Goal: Information Seeking & Learning: Understand process/instructions

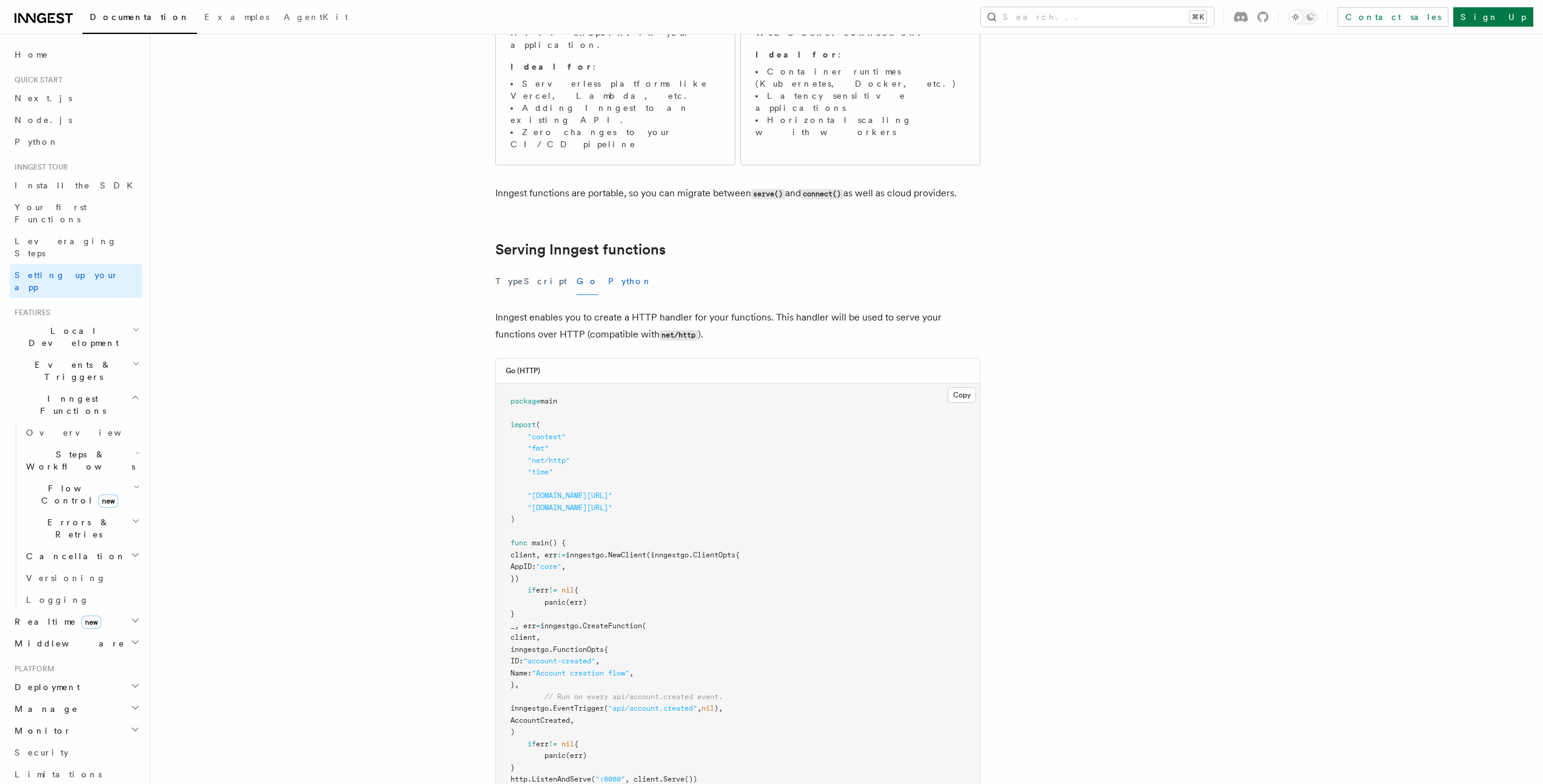
click at [608, 268] on button "Python" at bounding box center [631, 282] width 44 height 27
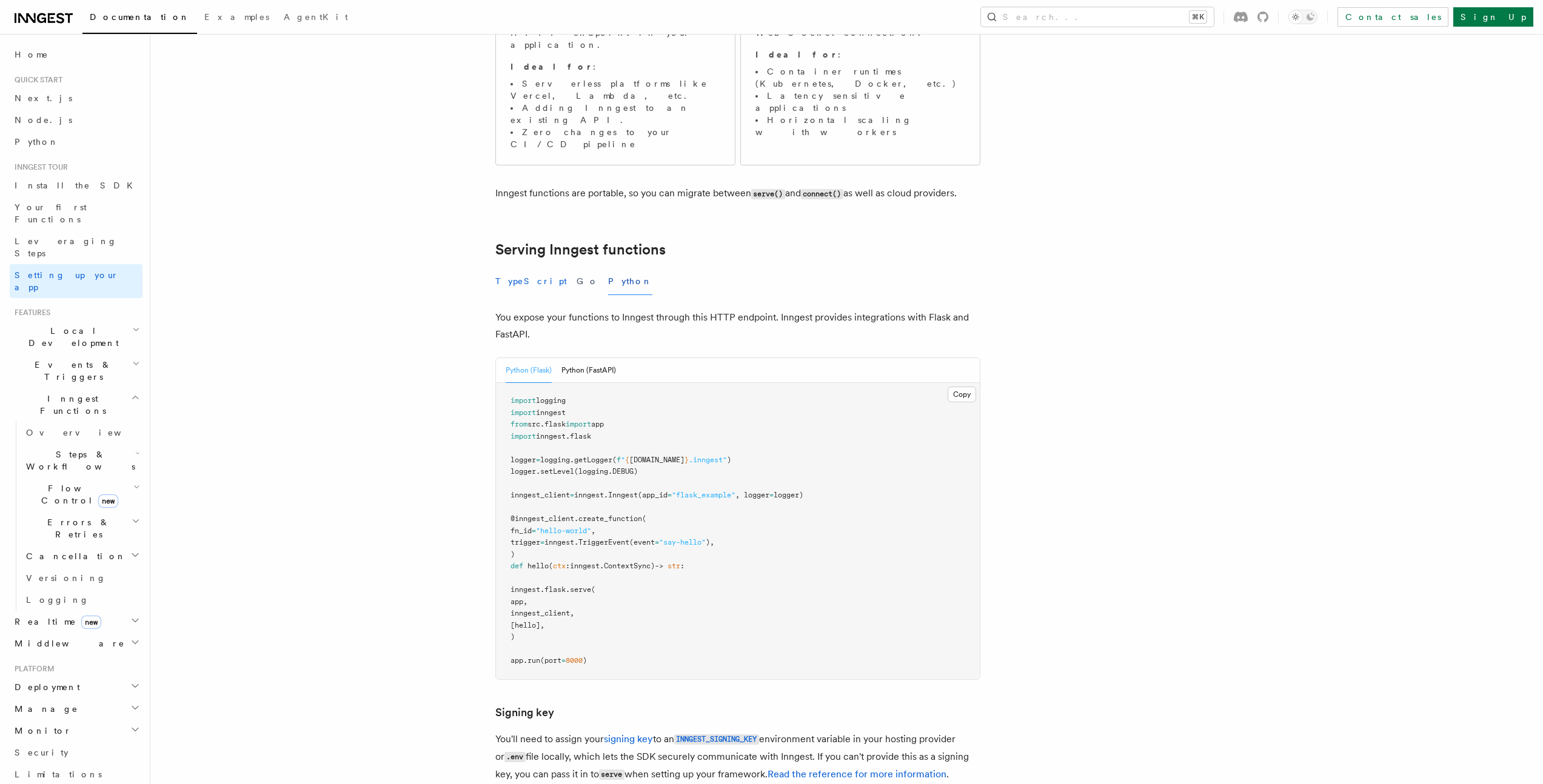
click at [516, 268] on button "TypeScript" at bounding box center [531, 282] width 71 height 27
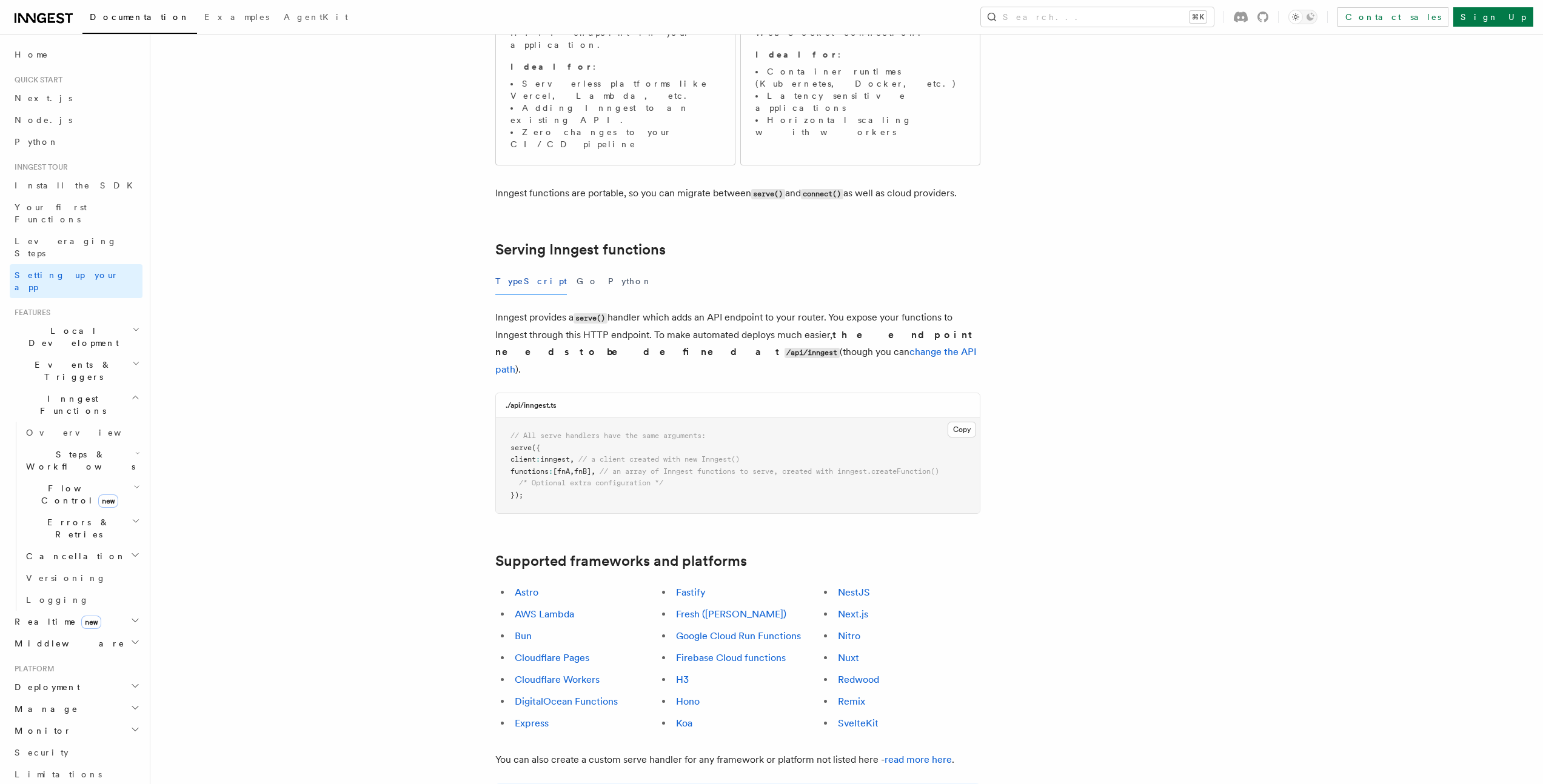
click at [545, 268] on div "TypeScript Go Python" at bounding box center [738, 282] width 485 height 27
click at [577, 268] on button "Go" at bounding box center [588, 282] width 22 height 27
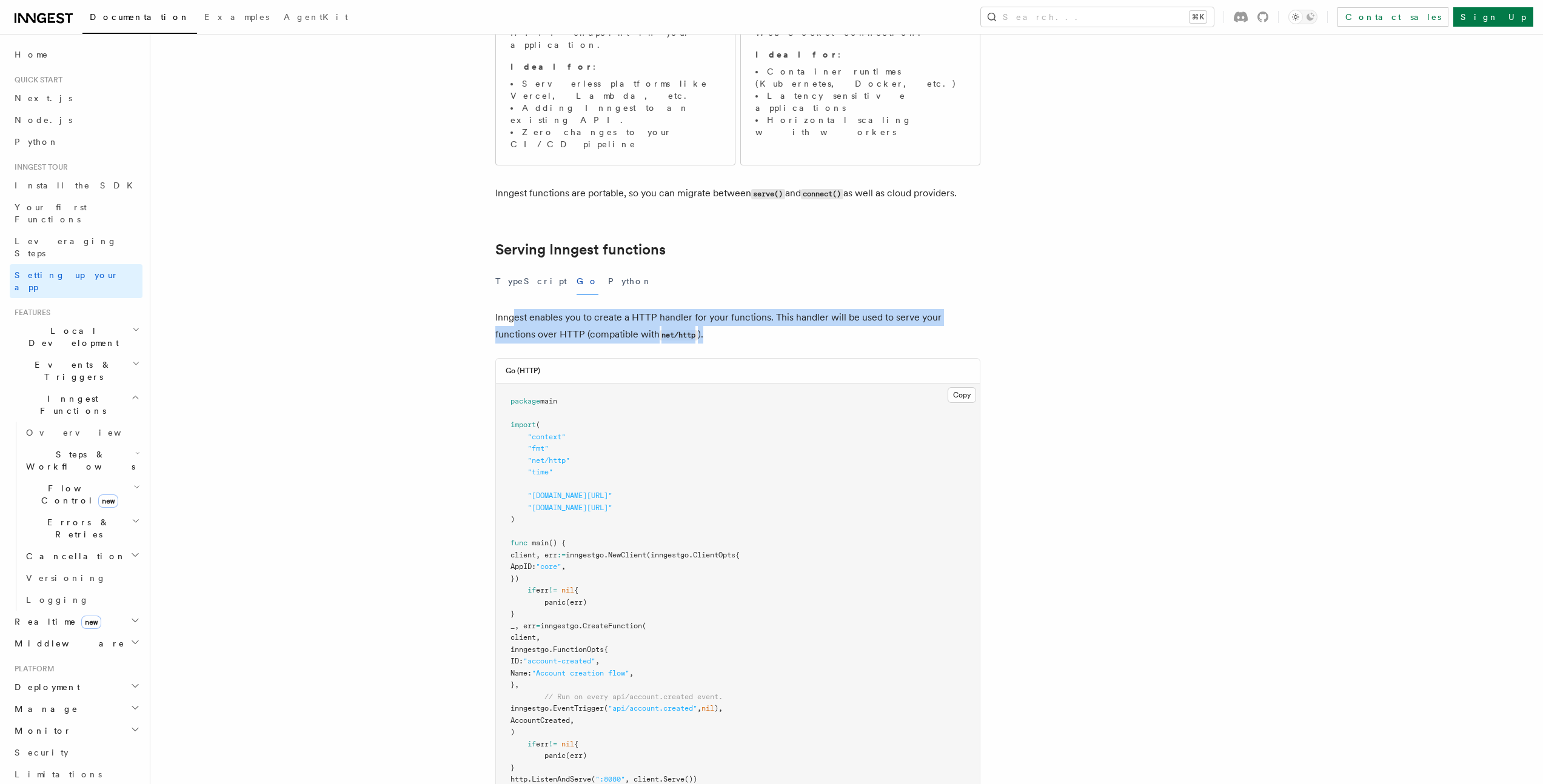
drag, startPoint x: 511, startPoint y: 255, endPoint x: 724, endPoint y: 282, distance: 214.7
click at [724, 309] on p "Inngest enables you to create a HTTP handler for your functions. This handler w…" at bounding box center [738, 326] width 485 height 34
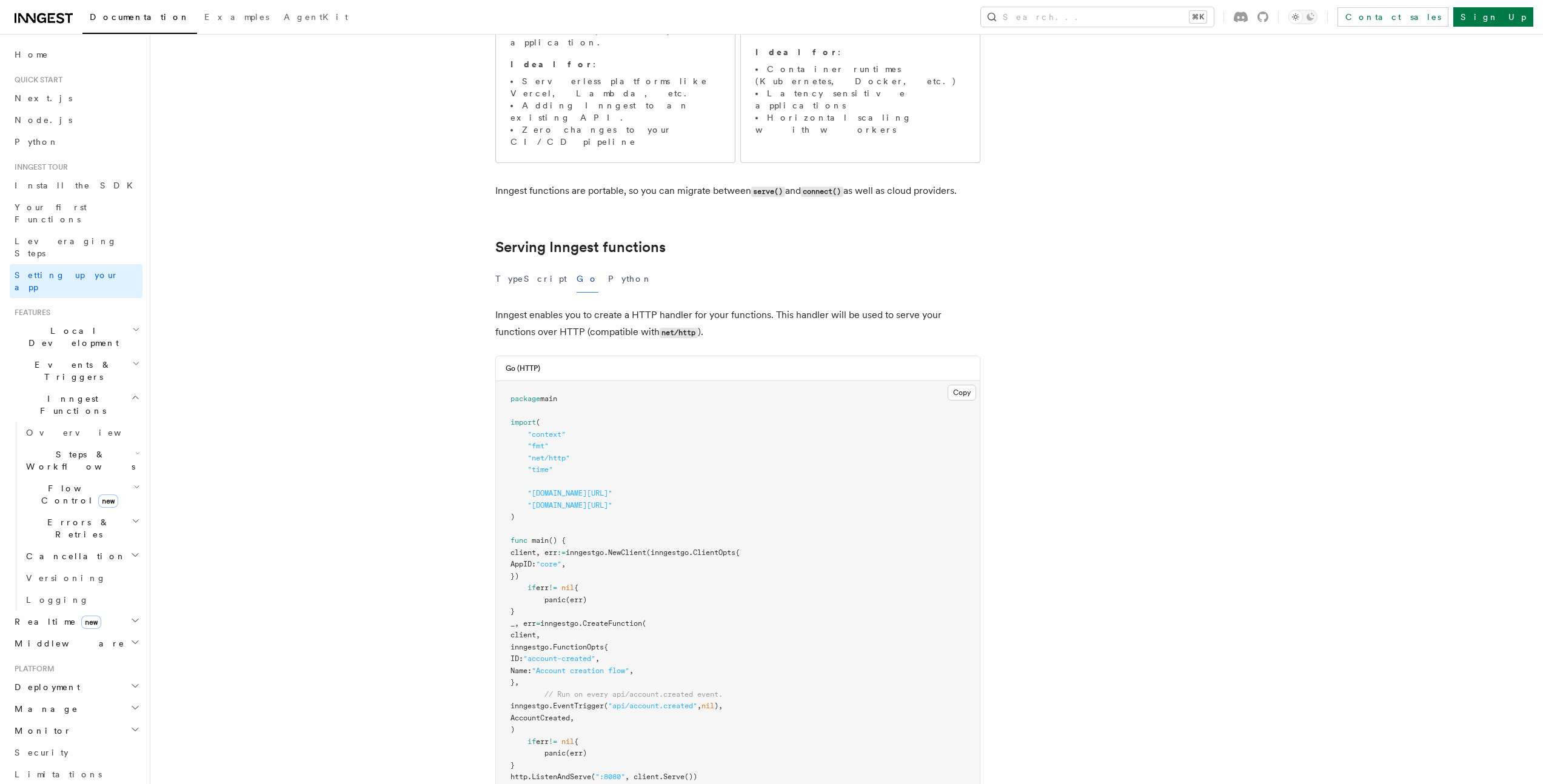
scroll to position [253, 0]
click at [579, 617] on span "inngestgo." at bounding box center [561, 621] width 42 height 9
click at [627, 617] on span "CreateFunction" at bounding box center [612, 621] width 59 height 9
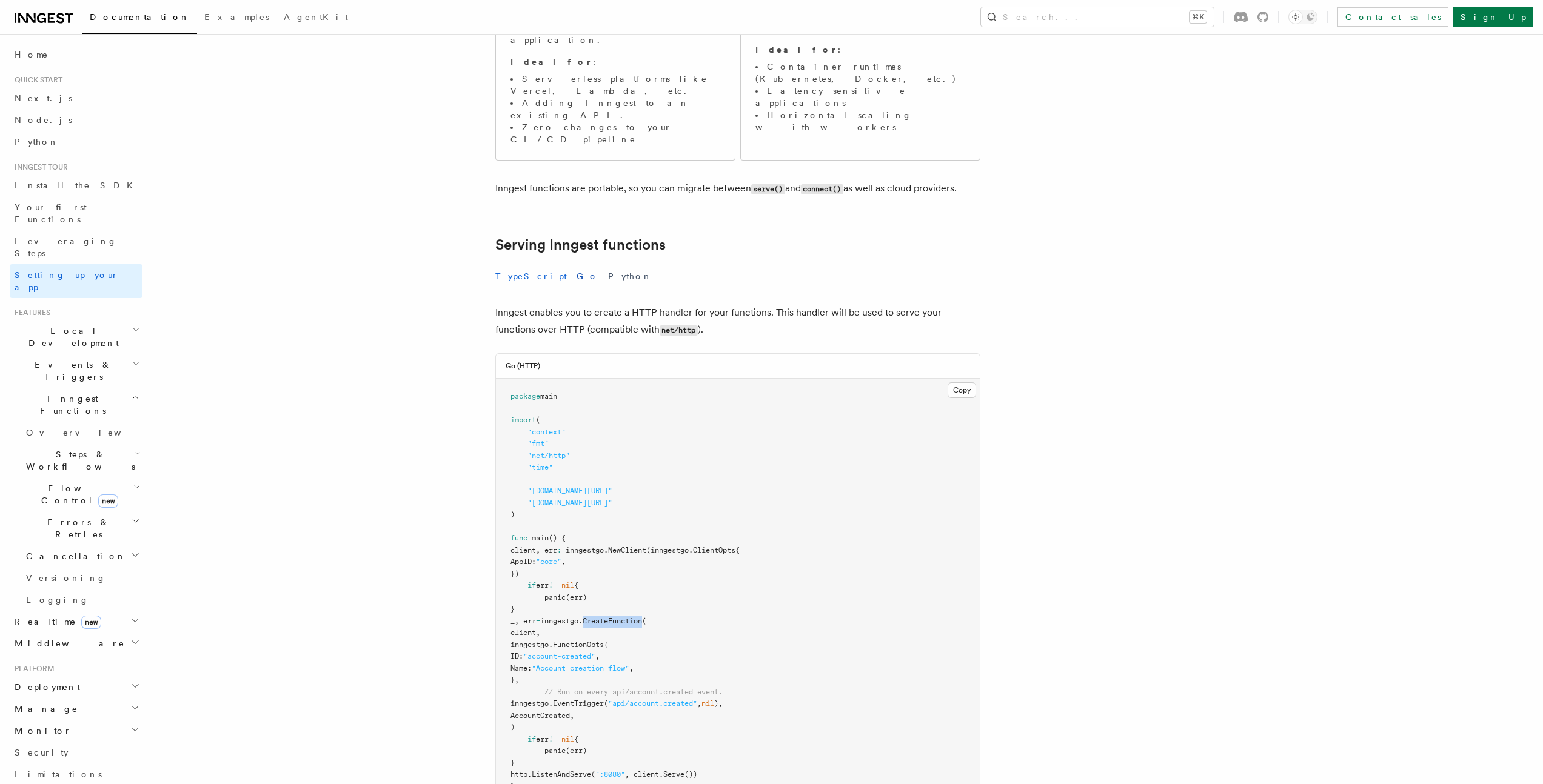
click at [523, 263] on button "TypeScript" at bounding box center [531, 277] width 71 height 27
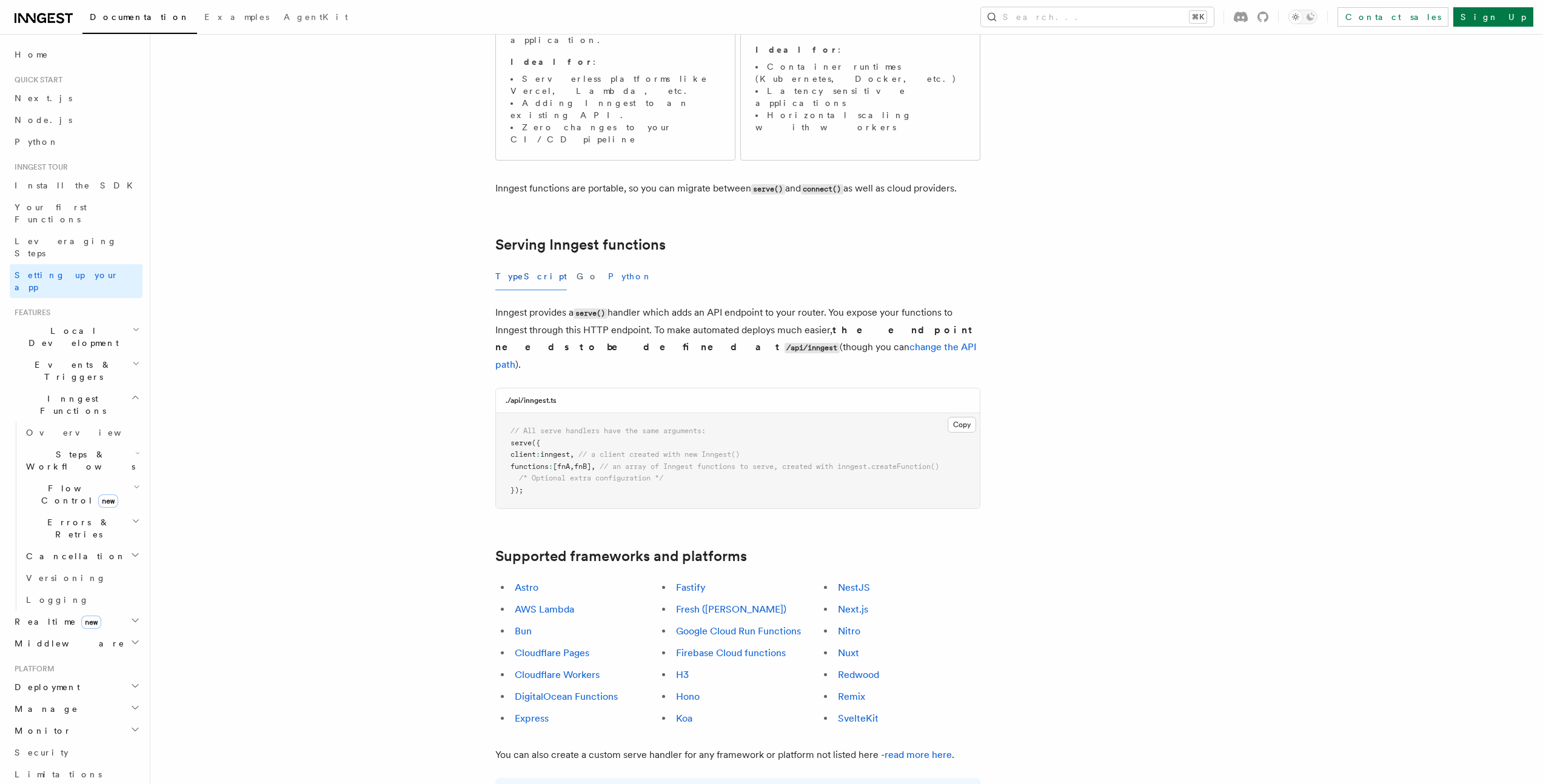
click at [608, 263] on button "Python" at bounding box center [631, 277] width 44 height 27
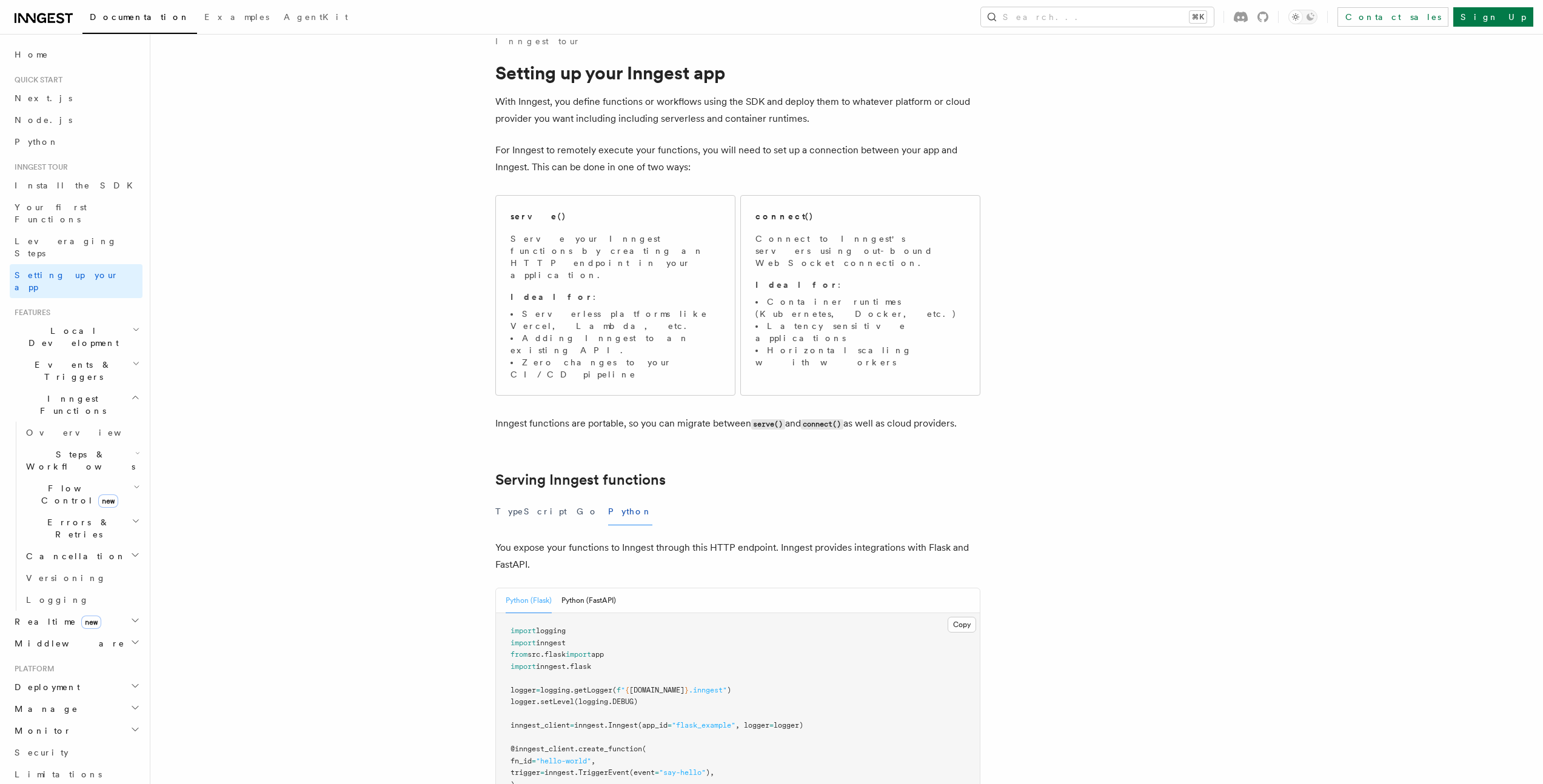
scroll to position [13, 0]
